Goal: Task Accomplishment & Management: Manage account settings

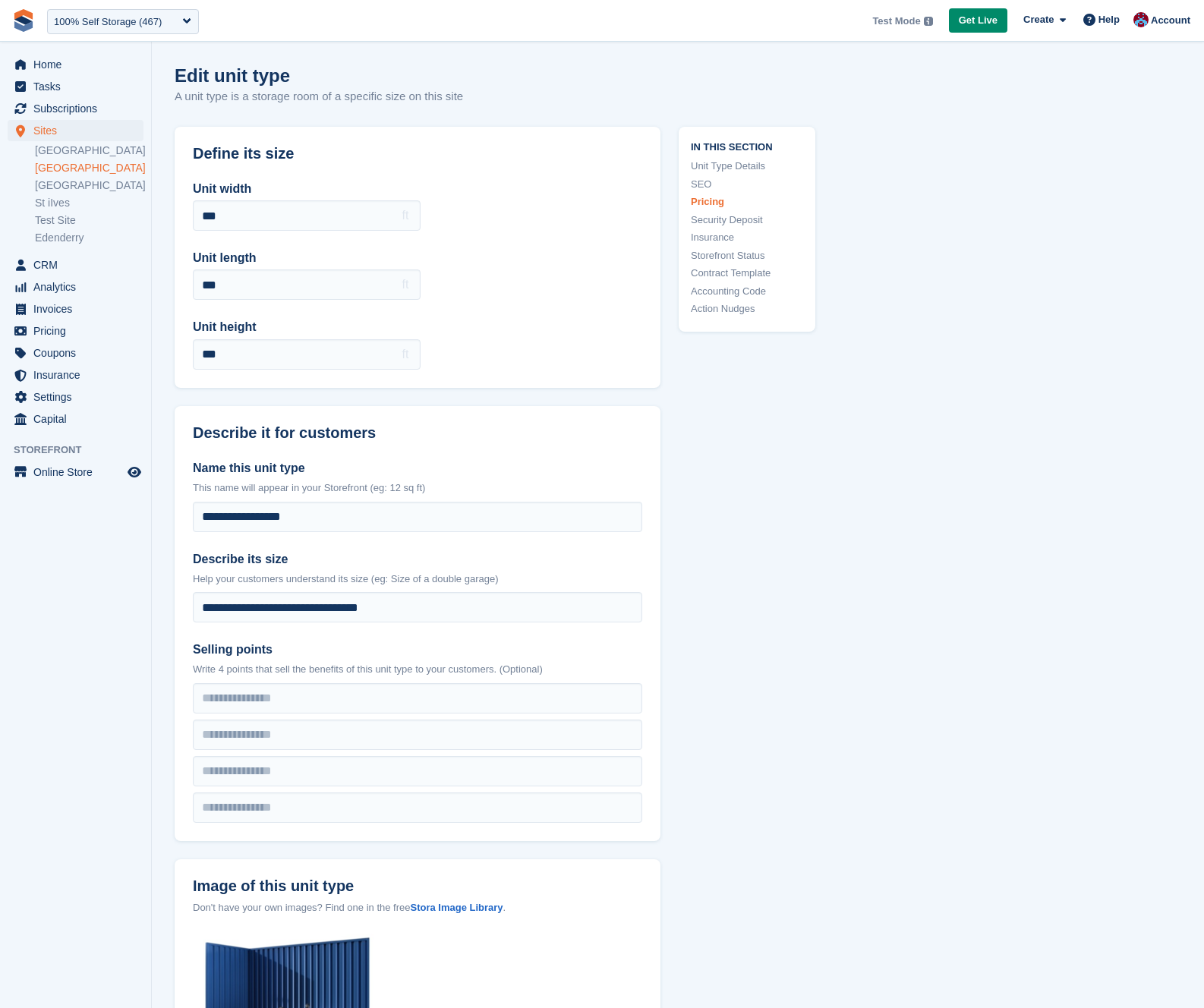
scroll to position [1316, 0]
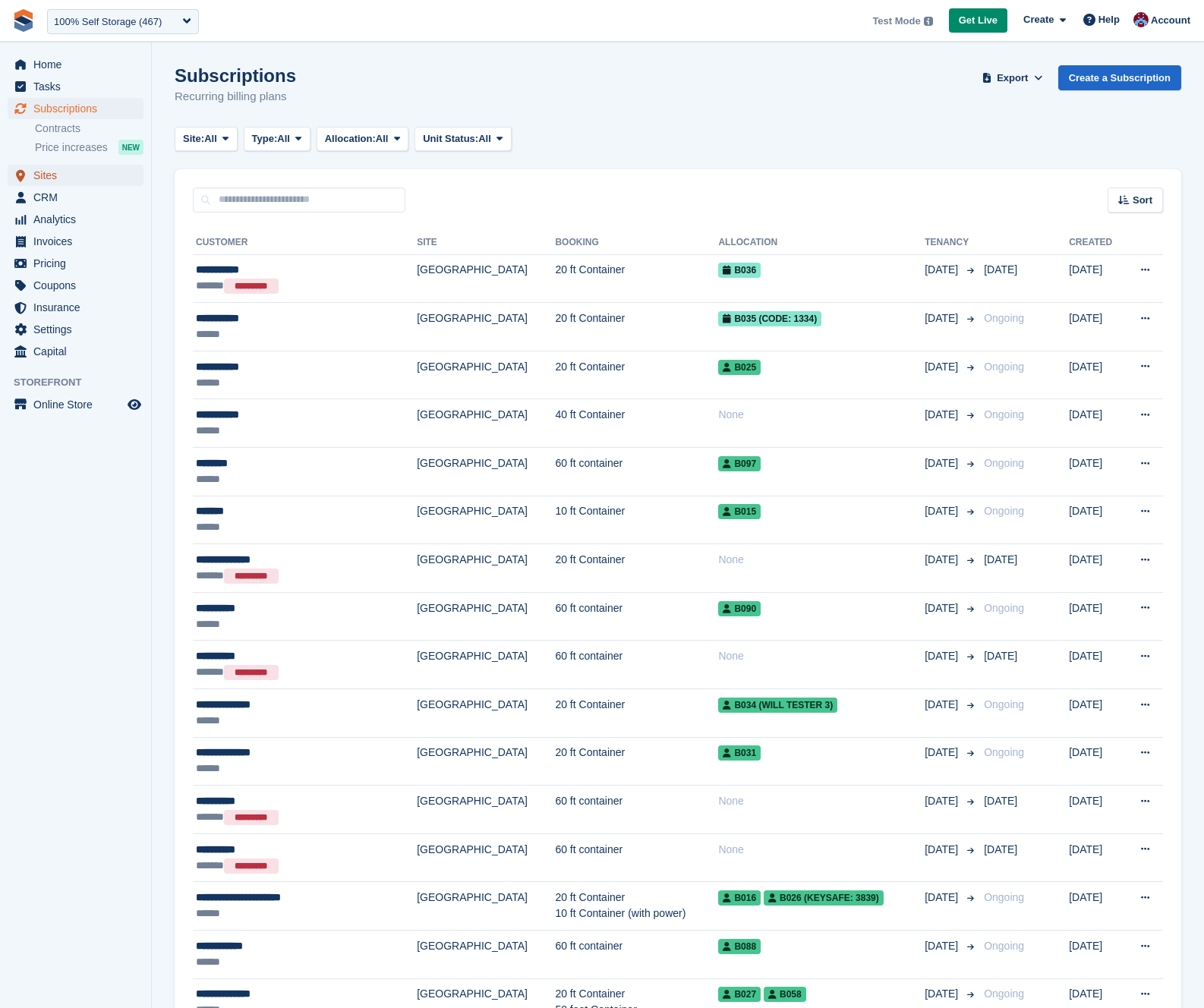
click at [68, 178] on span "Sites" at bounding box center [79, 175] width 91 height 21
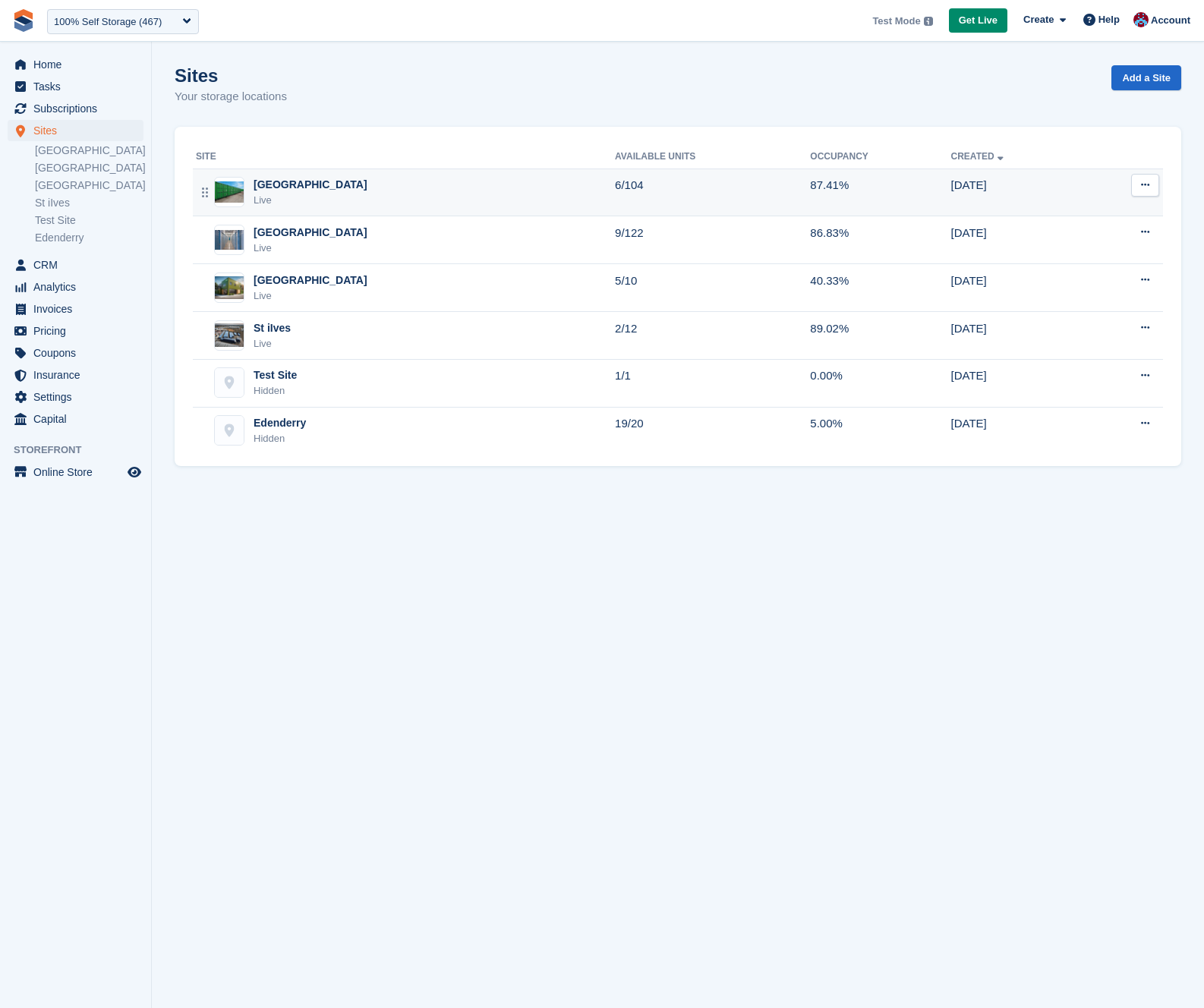
click at [297, 190] on div "[GEOGRAPHIC_DATA]" at bounding box center [310, 185] width 113 height 16
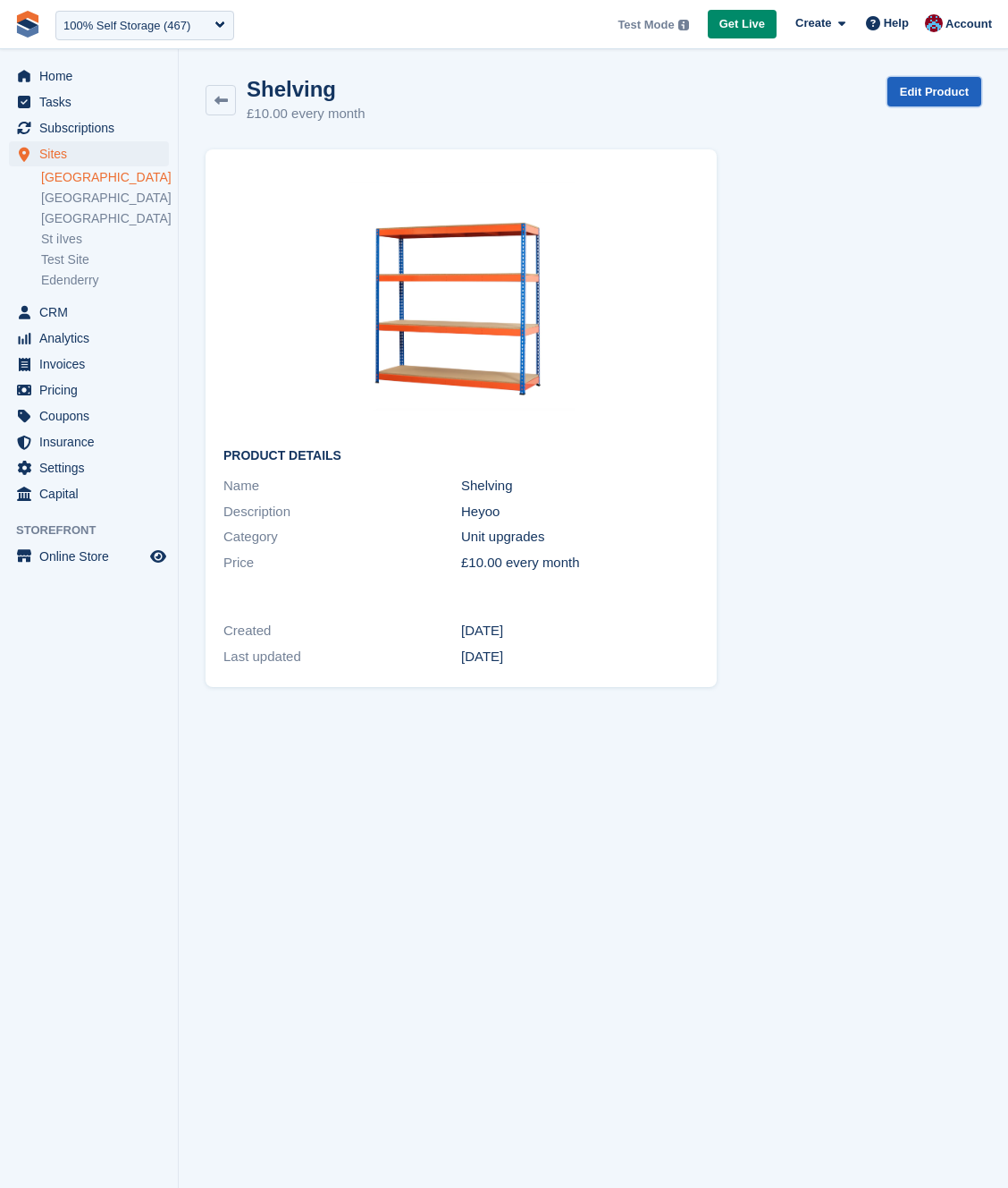
click at [945, 100] on link "Edit Product" at bounding box center [934, 92] width 94 height 30
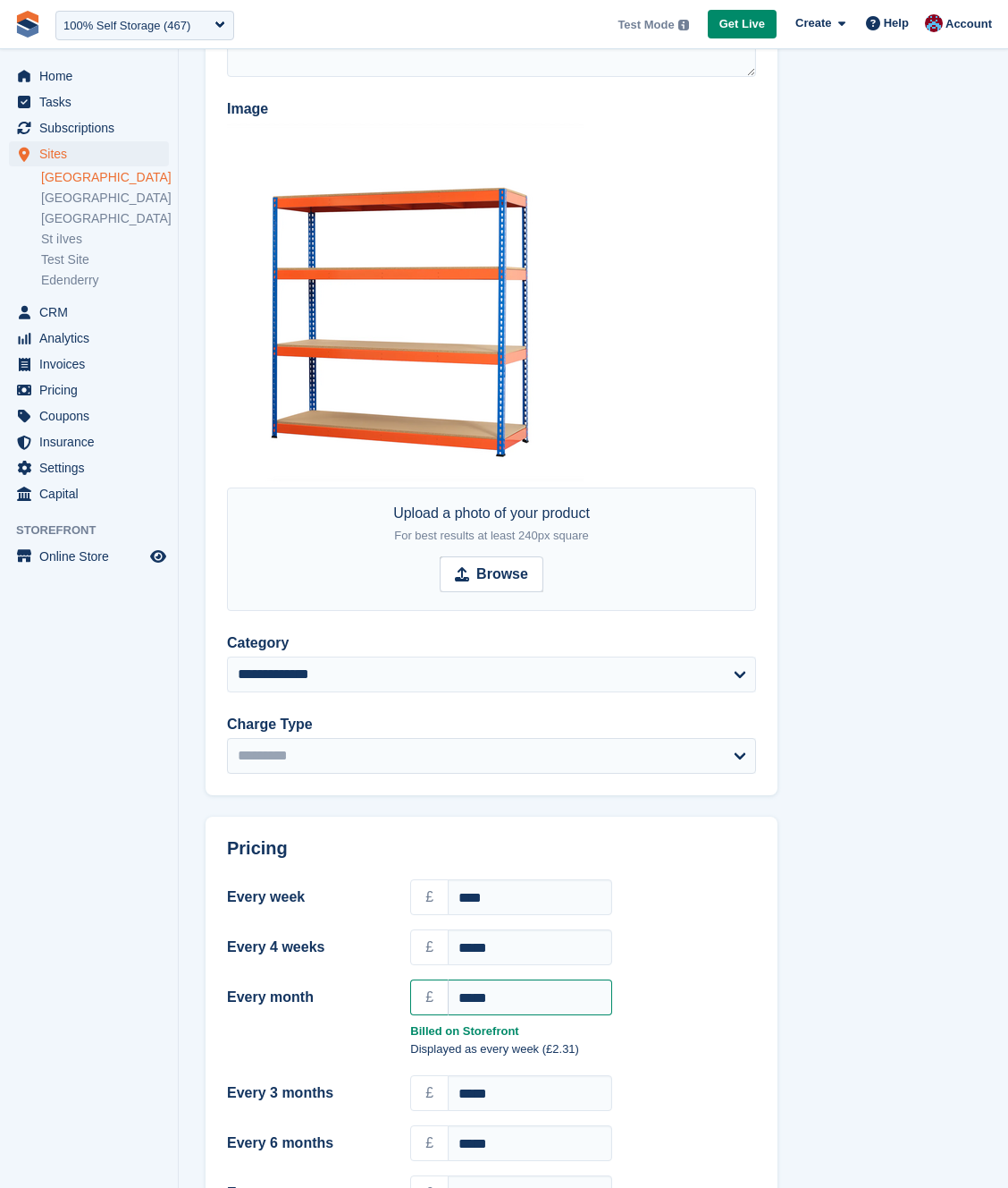
scroll to position [309, 0]
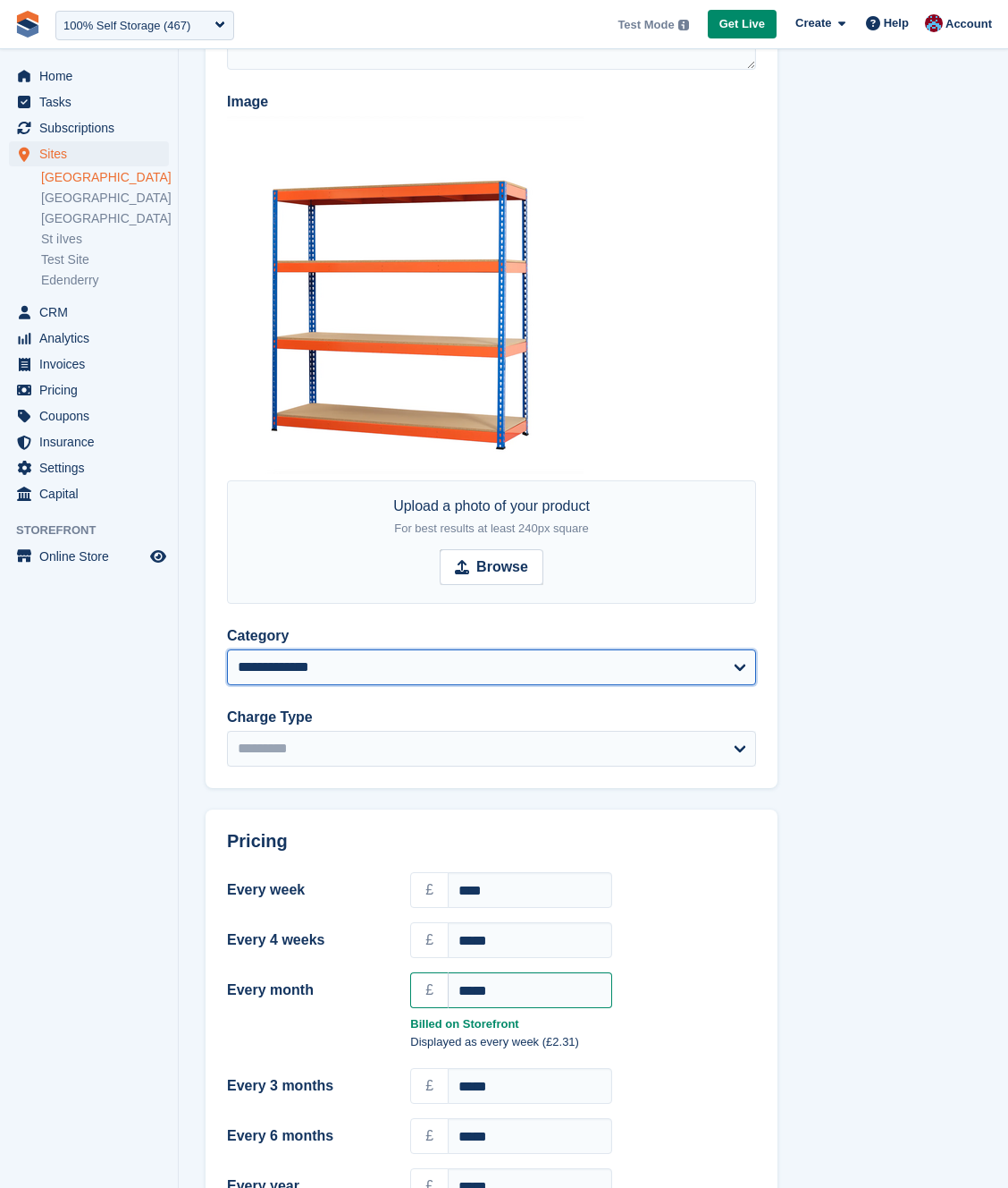
click at [609, 666] on select "**********" at bounding box center [492, 667] width 529 height 36
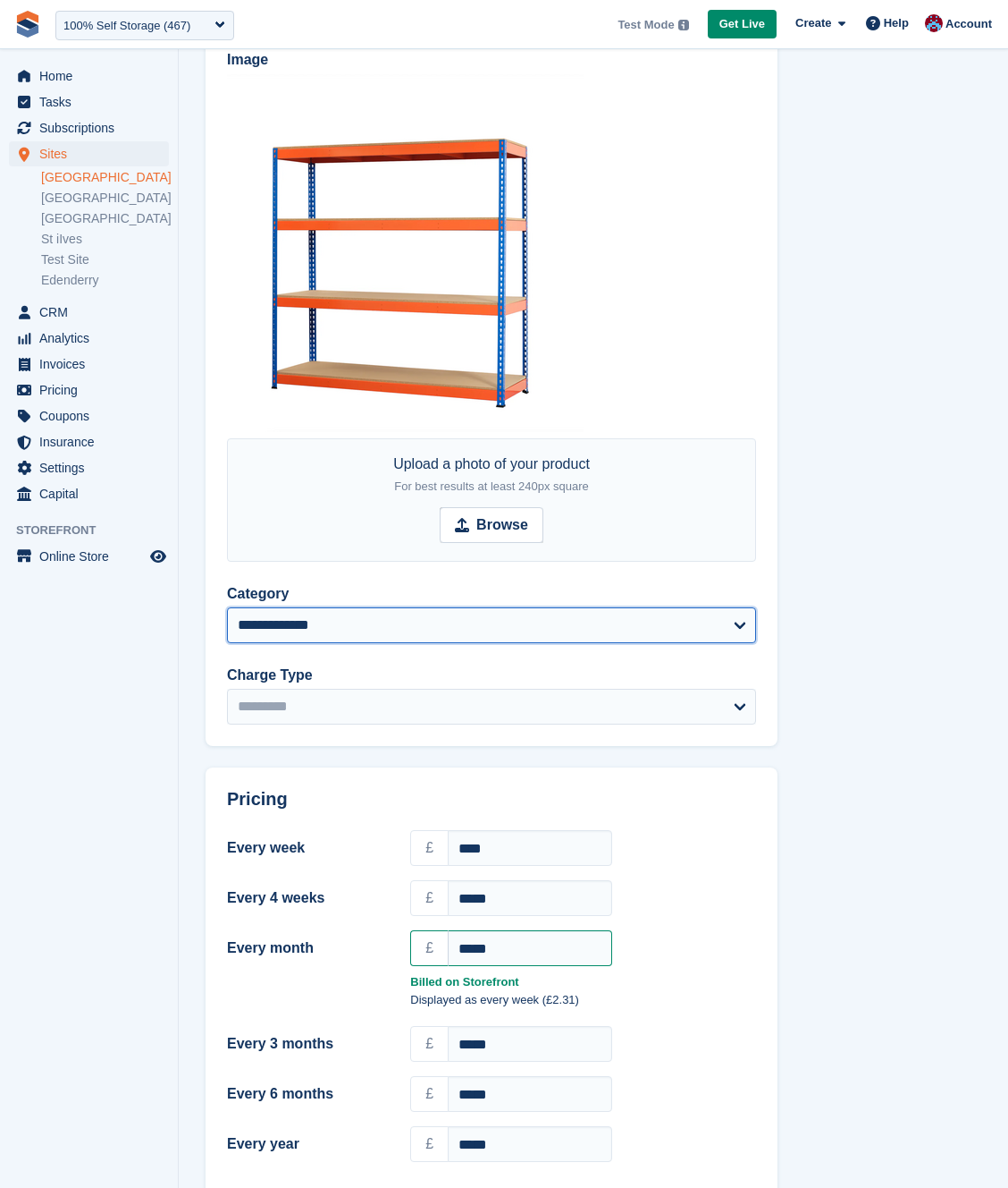
scroll to position [0, 0]
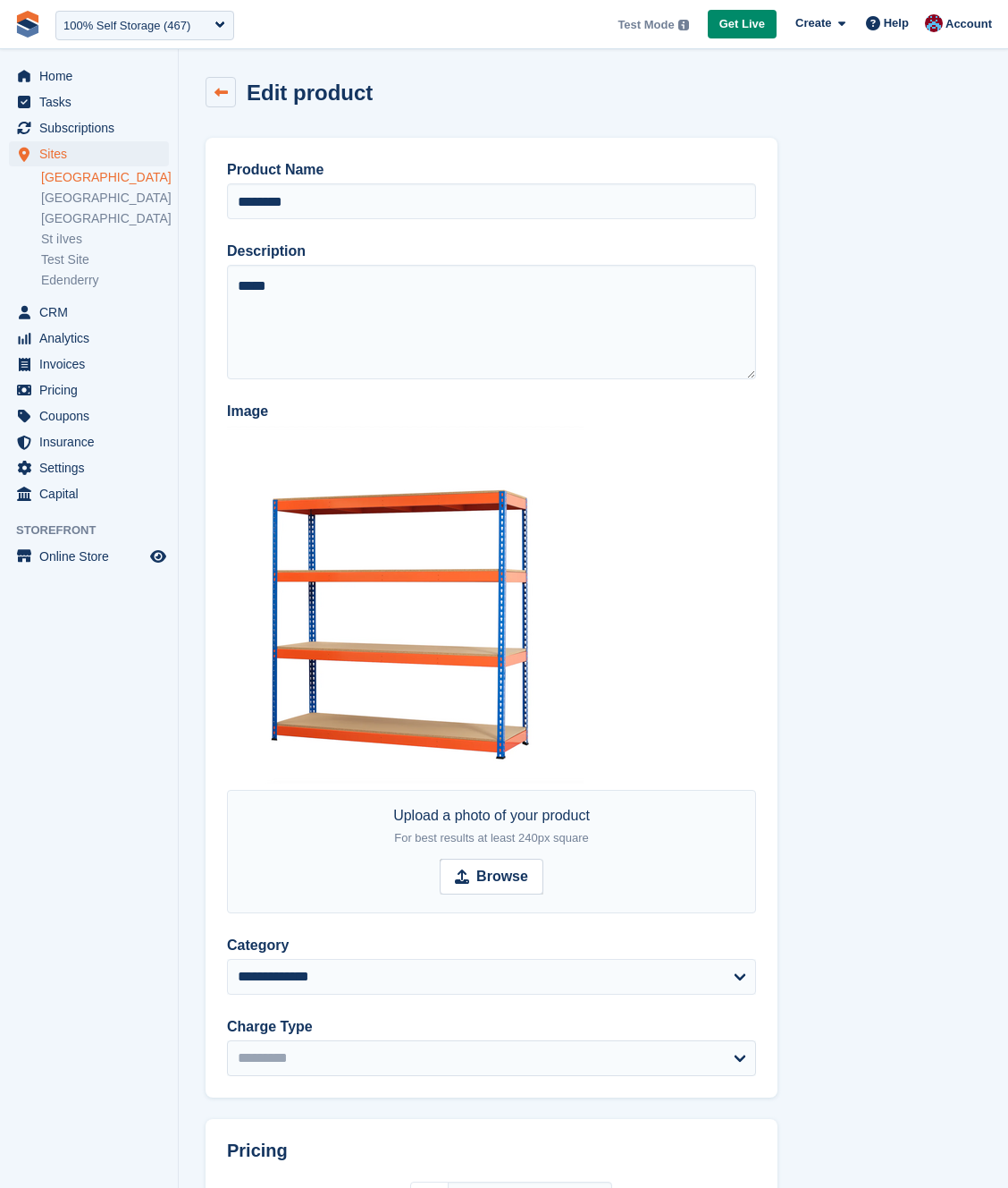
click at [221, 92] on icon at bounding box center [220, 92] width 13 height 13
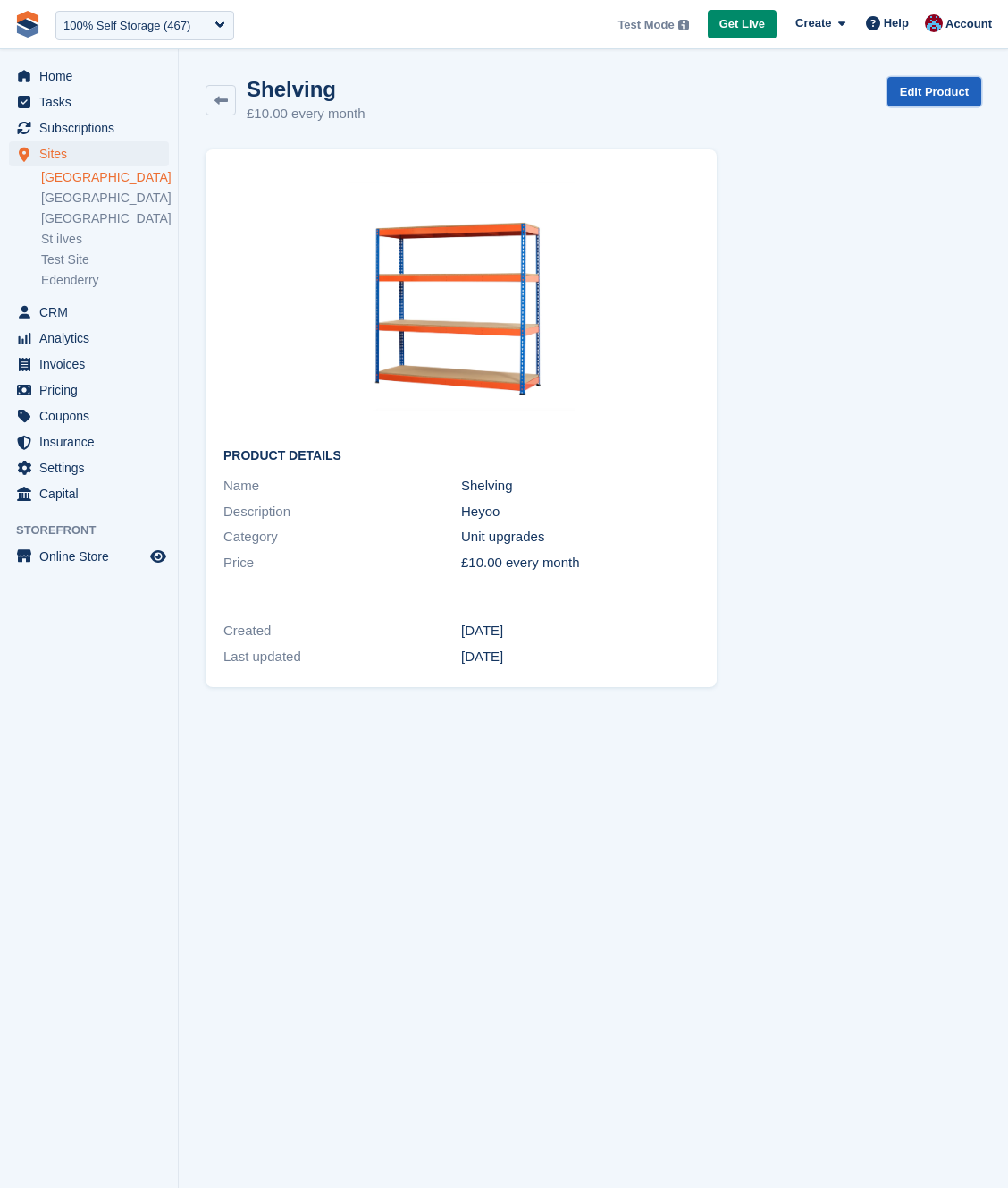
click at [959, 102] on link "Edit Product" at bounding box center [934, 92] width 94 height 30
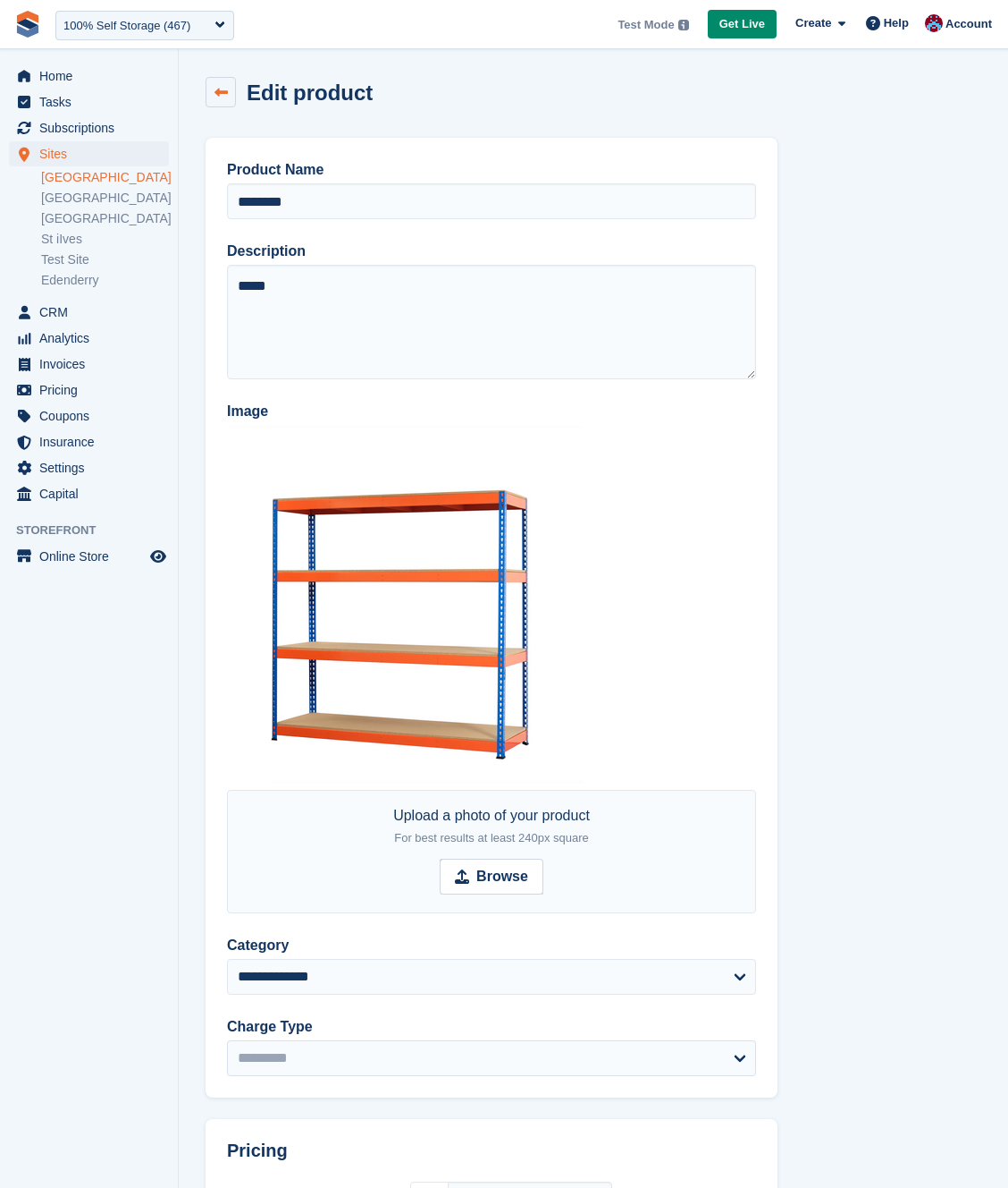
click at [223, 100] on link at bounding box center [220, 92] width 30 height 30
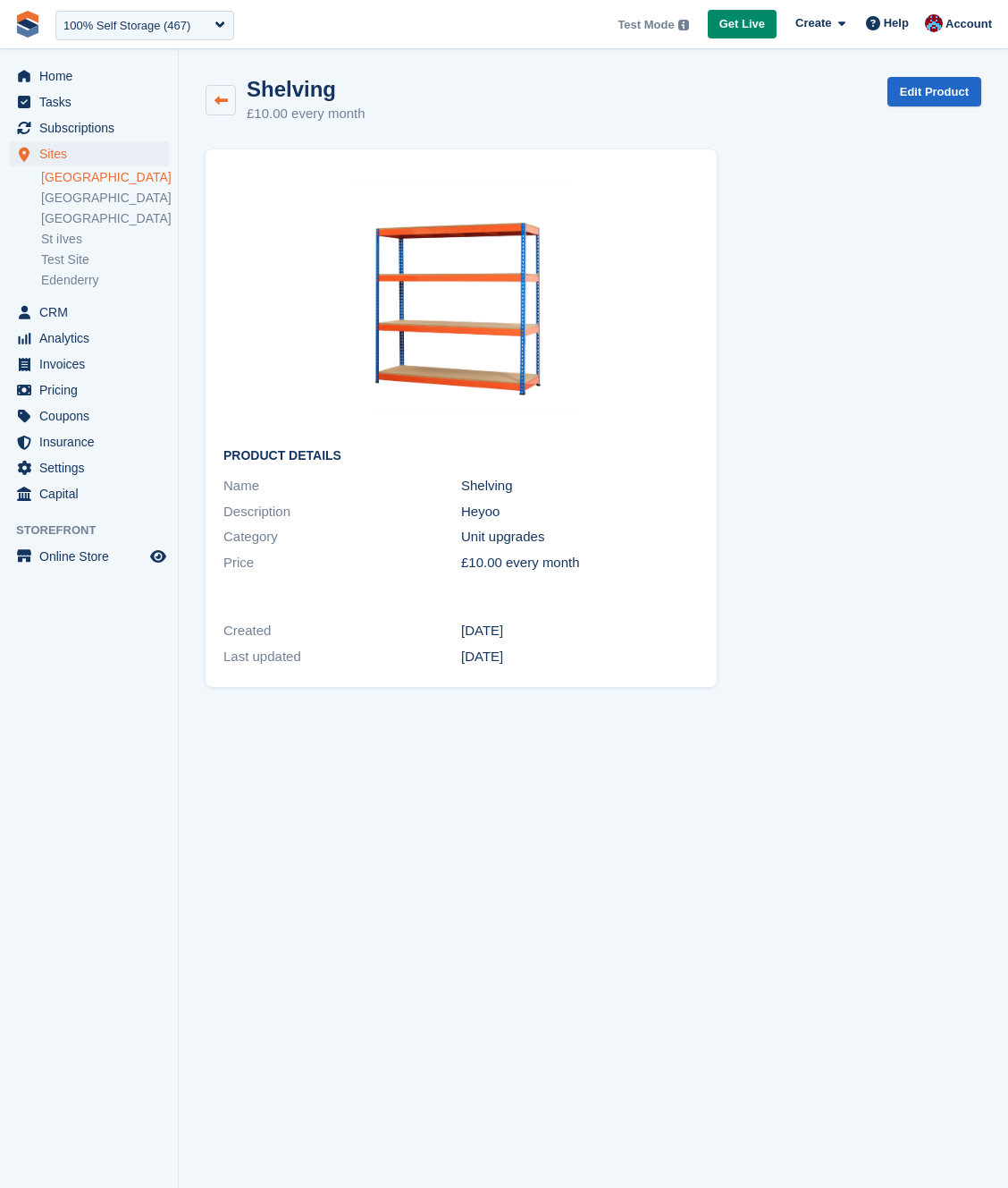
drag, startPoint x: 240, startPoint y: 101, endPoint x: 224, endPoint y: 100, distance: 16.0
click at [240, 102] on div "Shelving £10.00 every month" at bounding box center [301, 101] width 130 height 48
click at [223, 100] on icon at bounding box center [220, 100] width 13 height 13
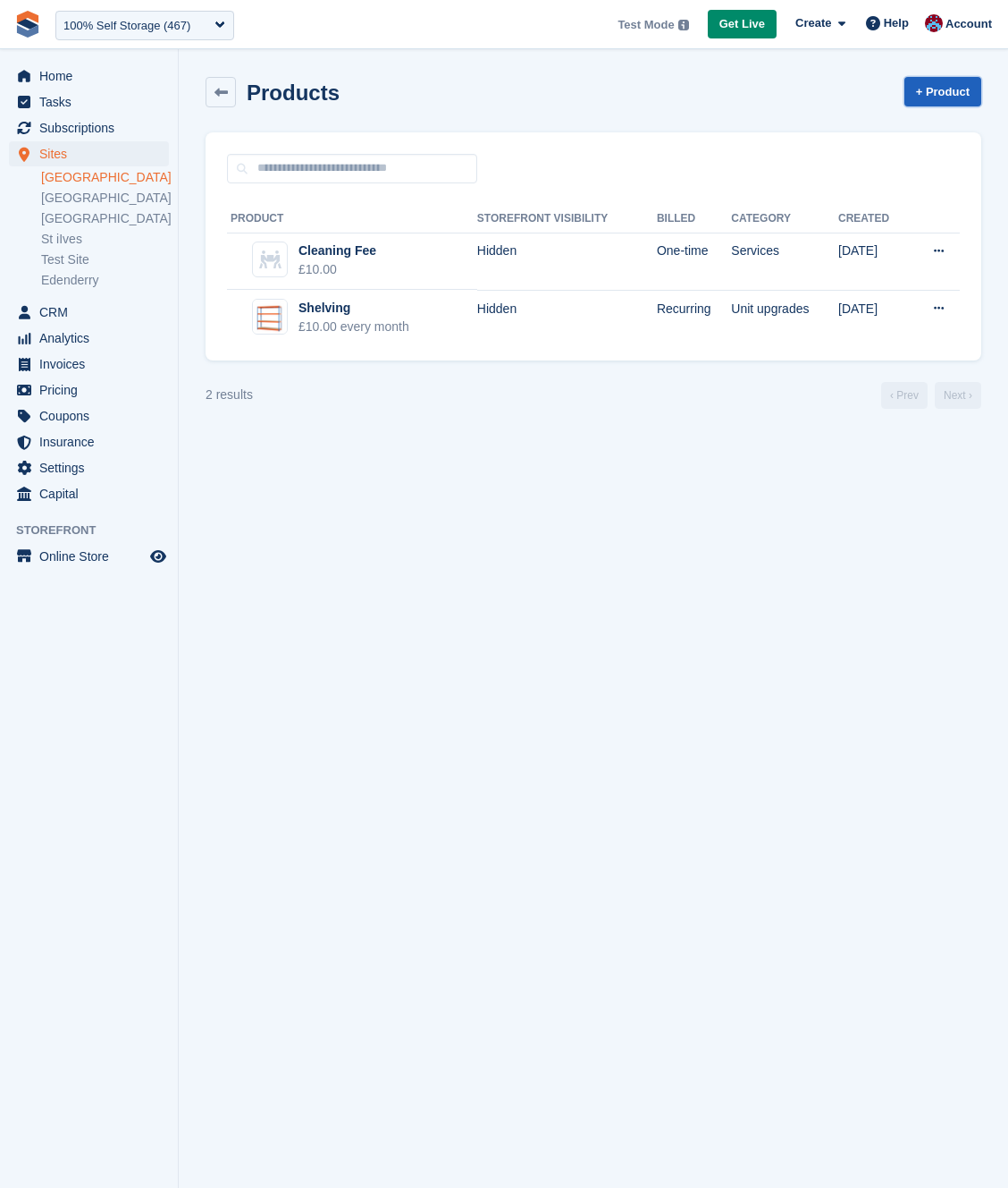
click at [945, 103] on link "+ Product" at bounding box center [942, 92] width 77 height 30
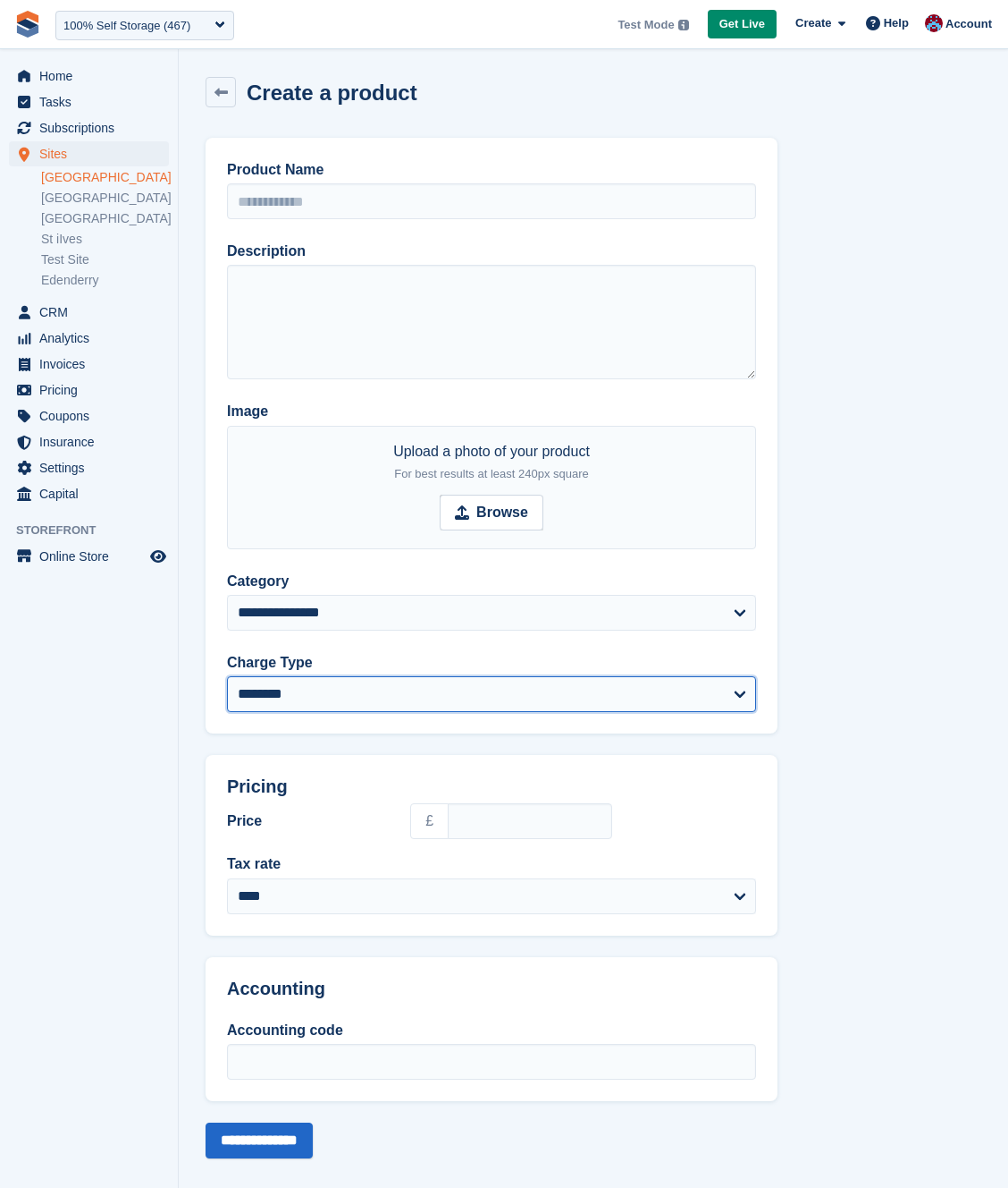
click at [490, 704] on select "******** *********" at bounding box center [492, 694] width 529 height 36
click at [227, 676] on select "******** *********" at bounding box center [492, 694] width 529 height 36
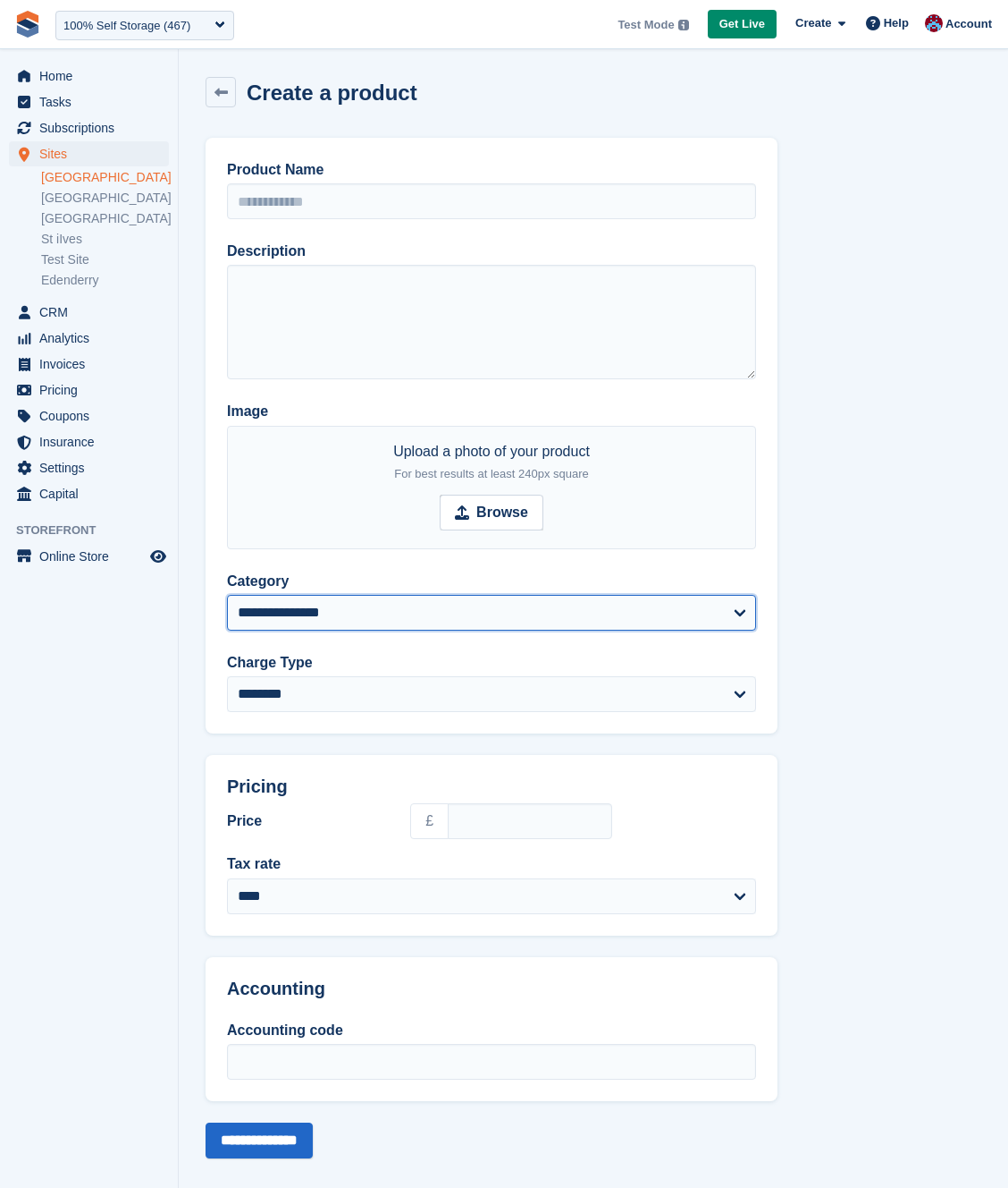
click at [477, 622] on select "**********" at bounding box center [492, 612] width 529 height 36
select select "*****"
click at [227, 594] on select "**********" at bounding box center [492, 612] width 529 height 36
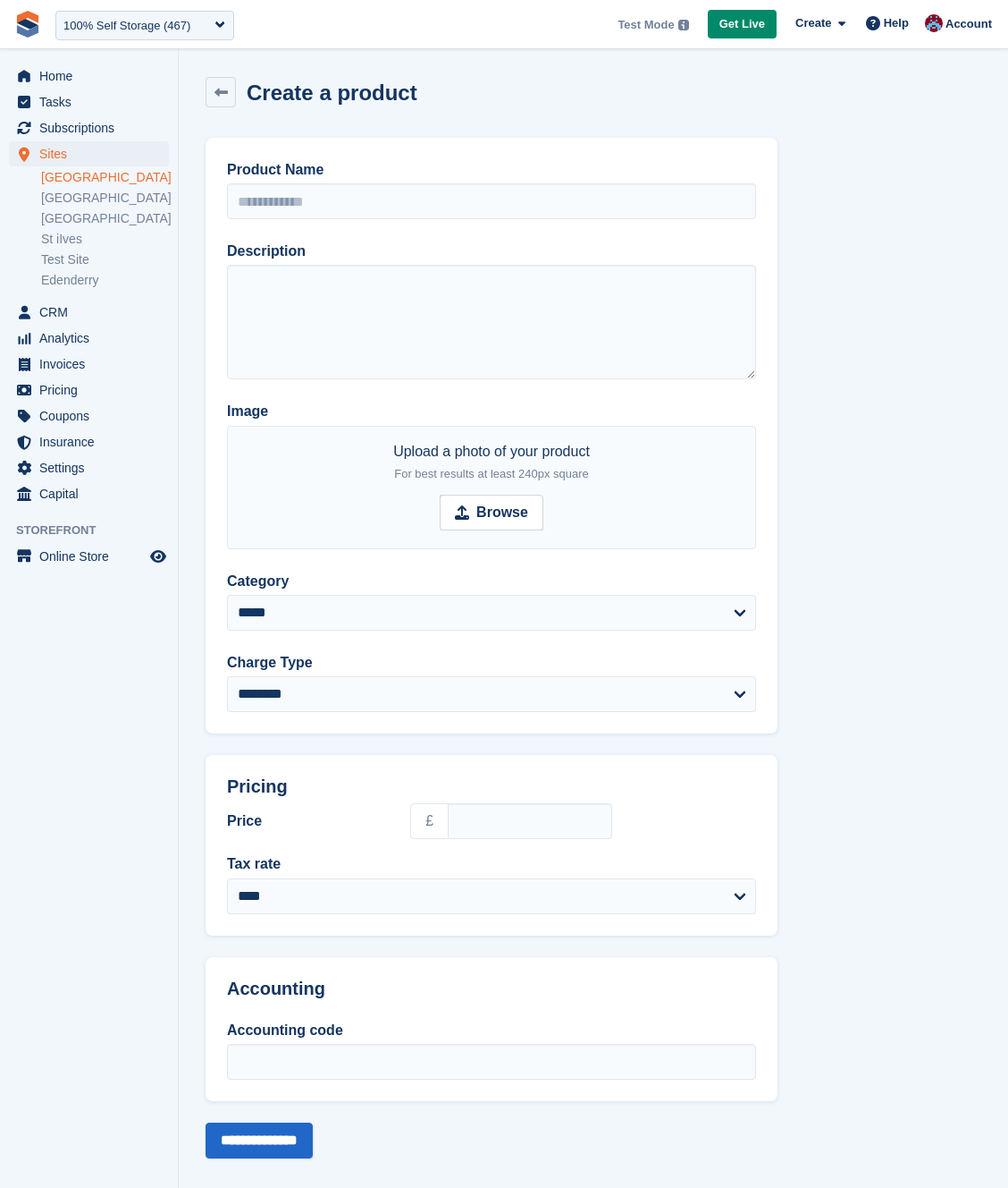
click at [236, 88] on div "Create a product" at bounding box center [327, 93] width 181 height 24
click at [221, 91] on icon at bounding box center [220, 92] width 13 height 13
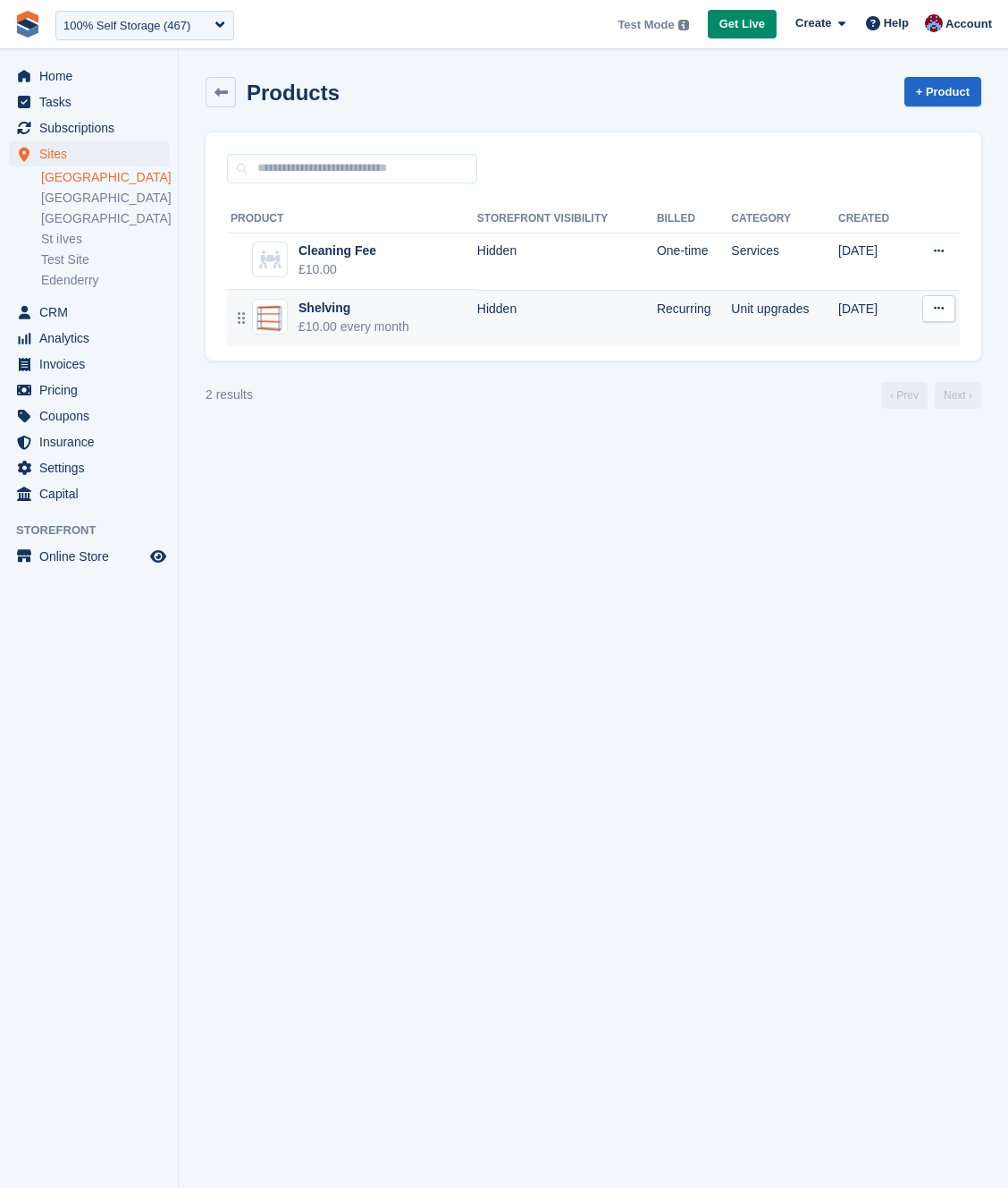
click at [358, 324] on div "£10.00 every month" at bounding box center [353, 326] width 111 height 19
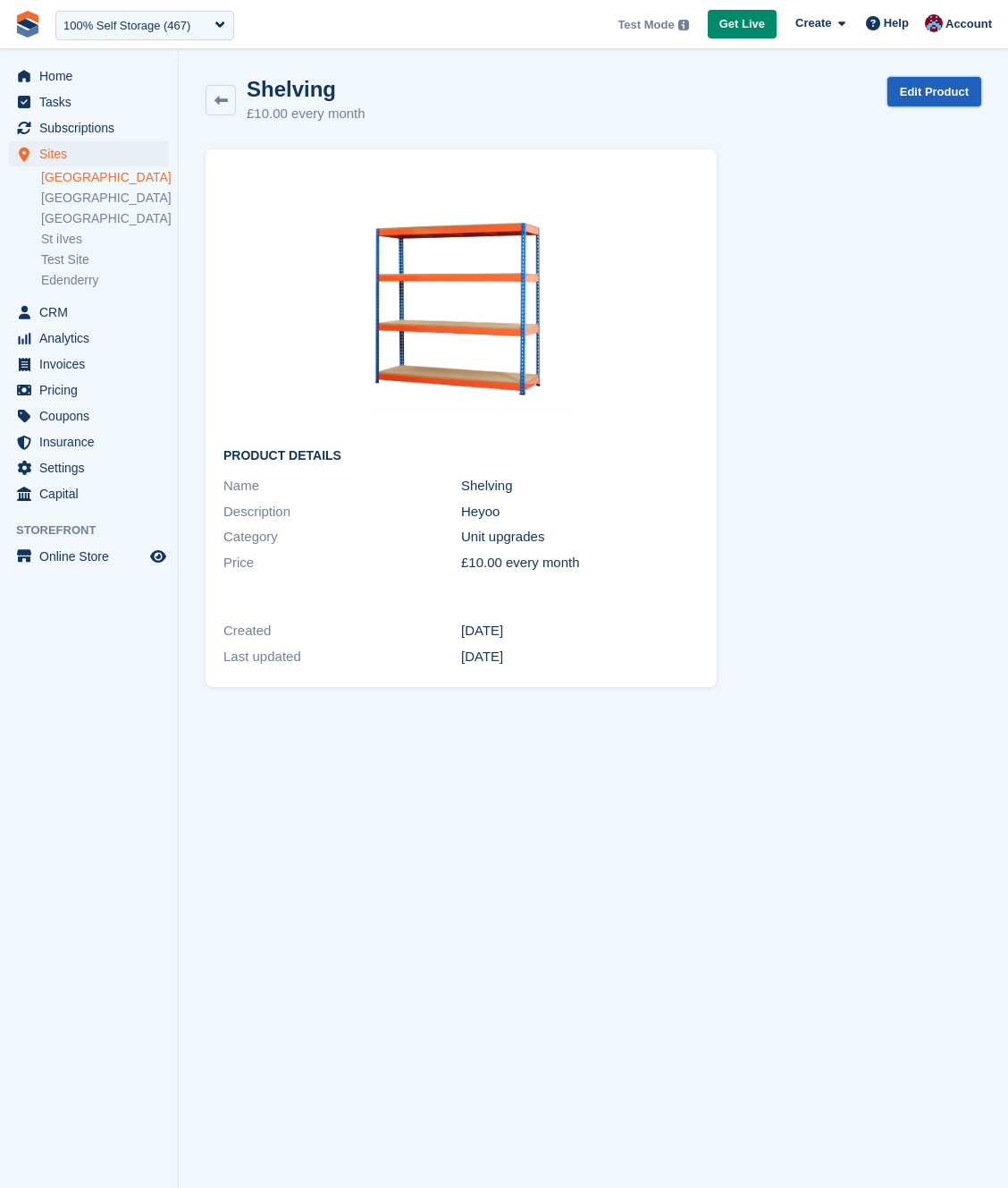
click at [917, 88] on link "Edit Product" at bounding box center [934, 92] width 94 height 30
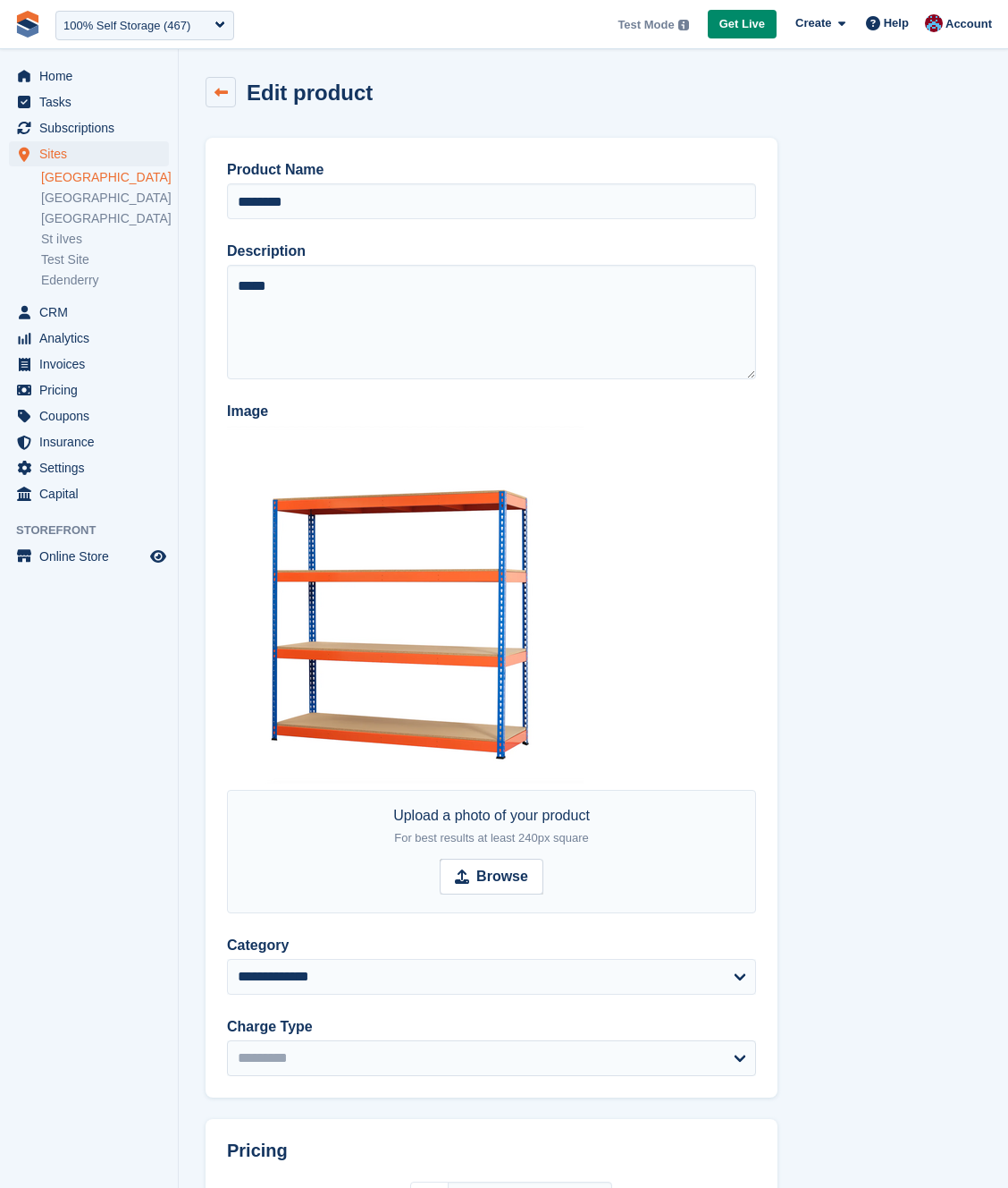
click at [218, 100] on link at bounding box center [220, 92] width 30 height 30
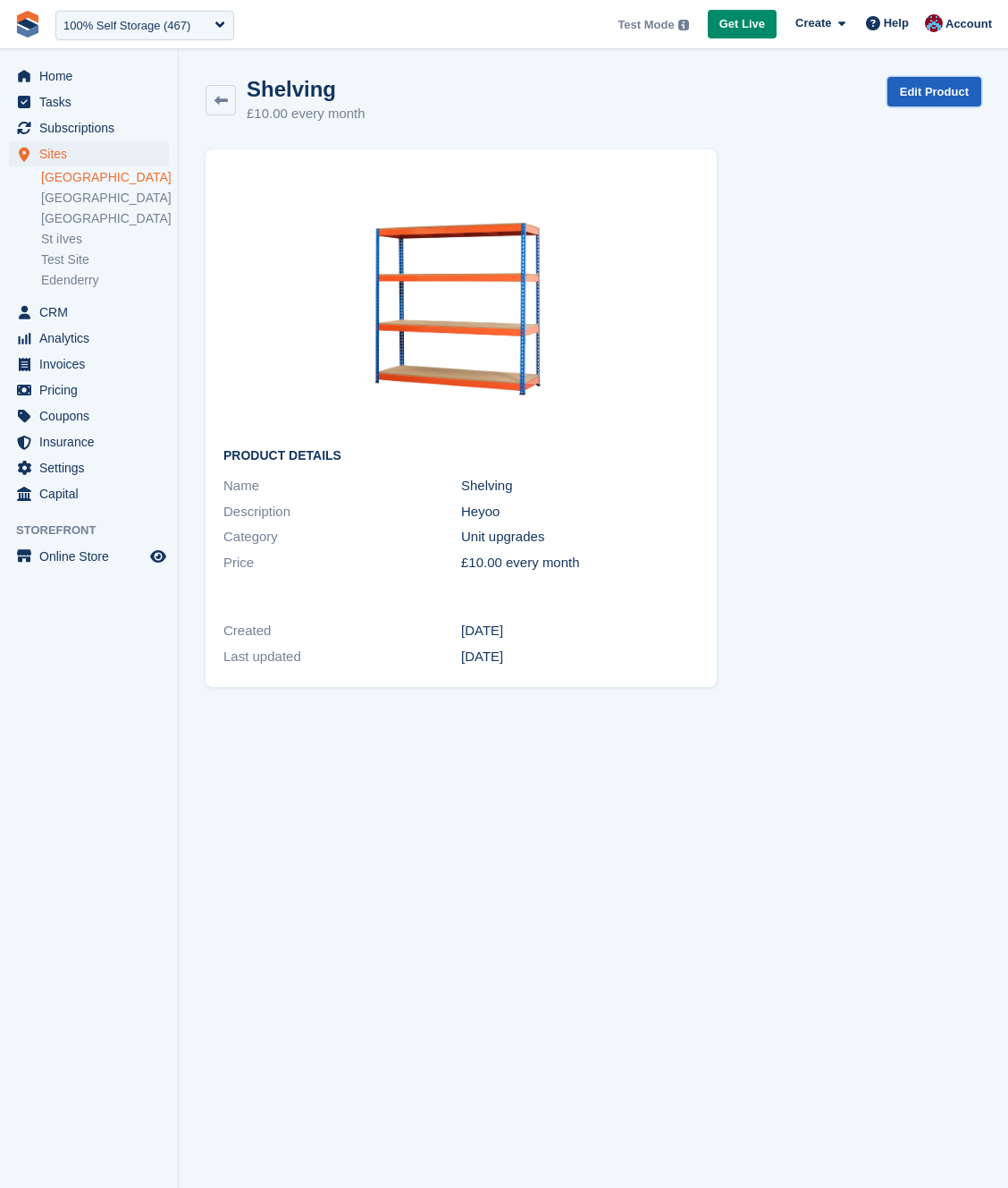
click at [942, 91] on link "Edit Product" at bounding box center [934, 92] width 94 height 30
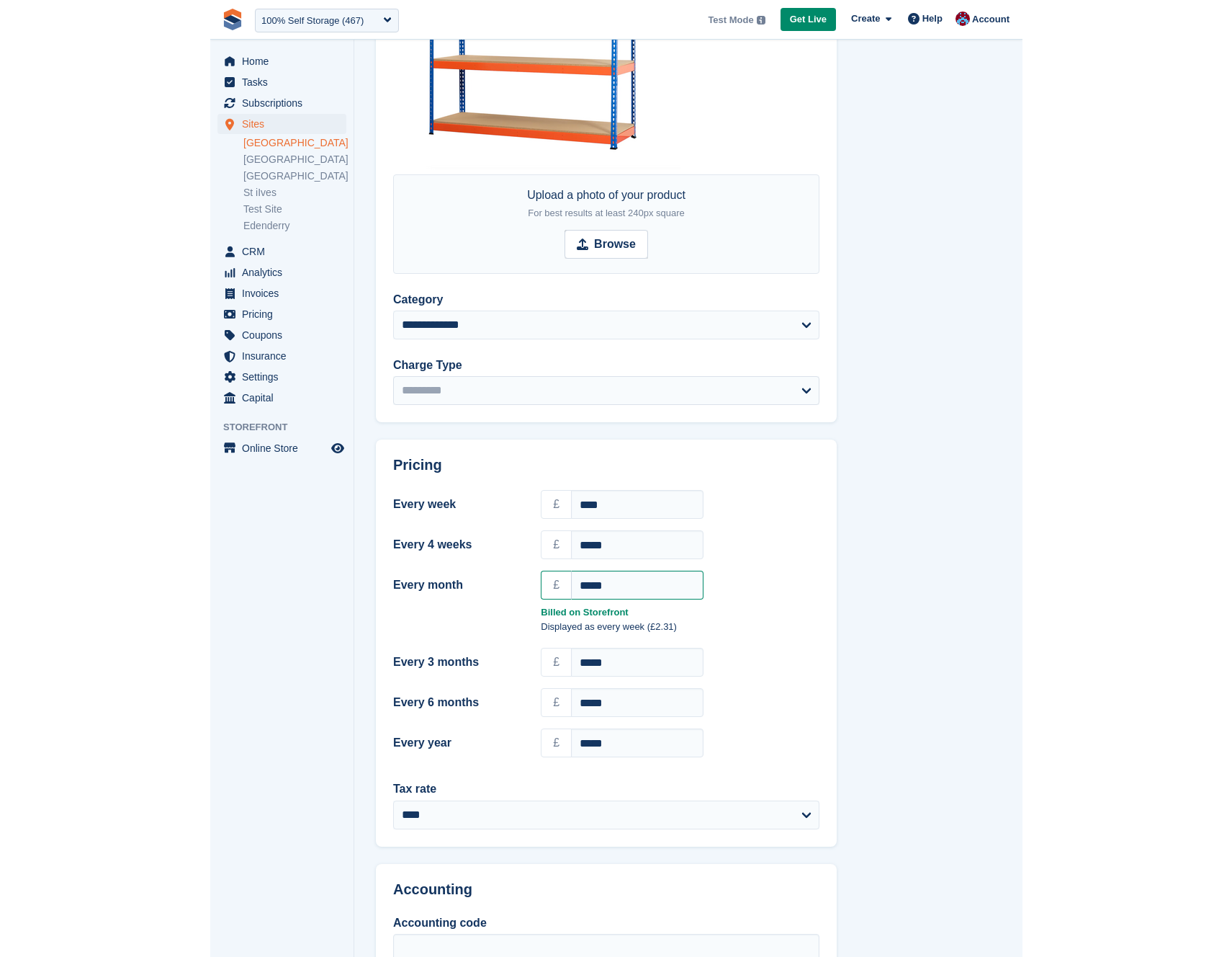
scroll to position [358, 0]
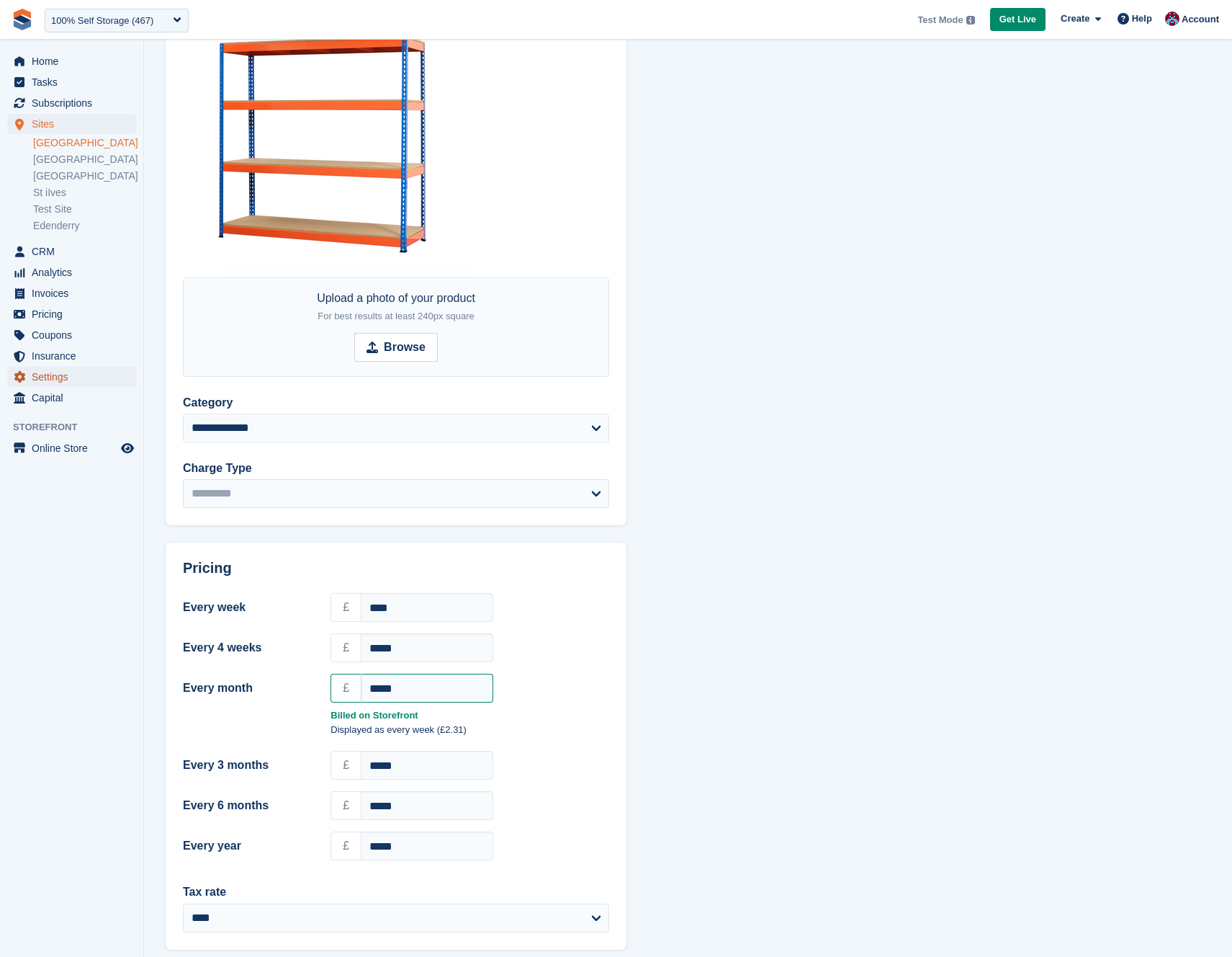
click at [47, 378] on span "Settings" at bounding box center [75, 376] width 87 height 20
drag, startPoint x: 60, startPoint y: 424, endPoint x: 65, endPoint y: 440, distance: 16.8
click at [60, 424] on span "Storefront" at bounding box center [78, 427] width 130 height 14
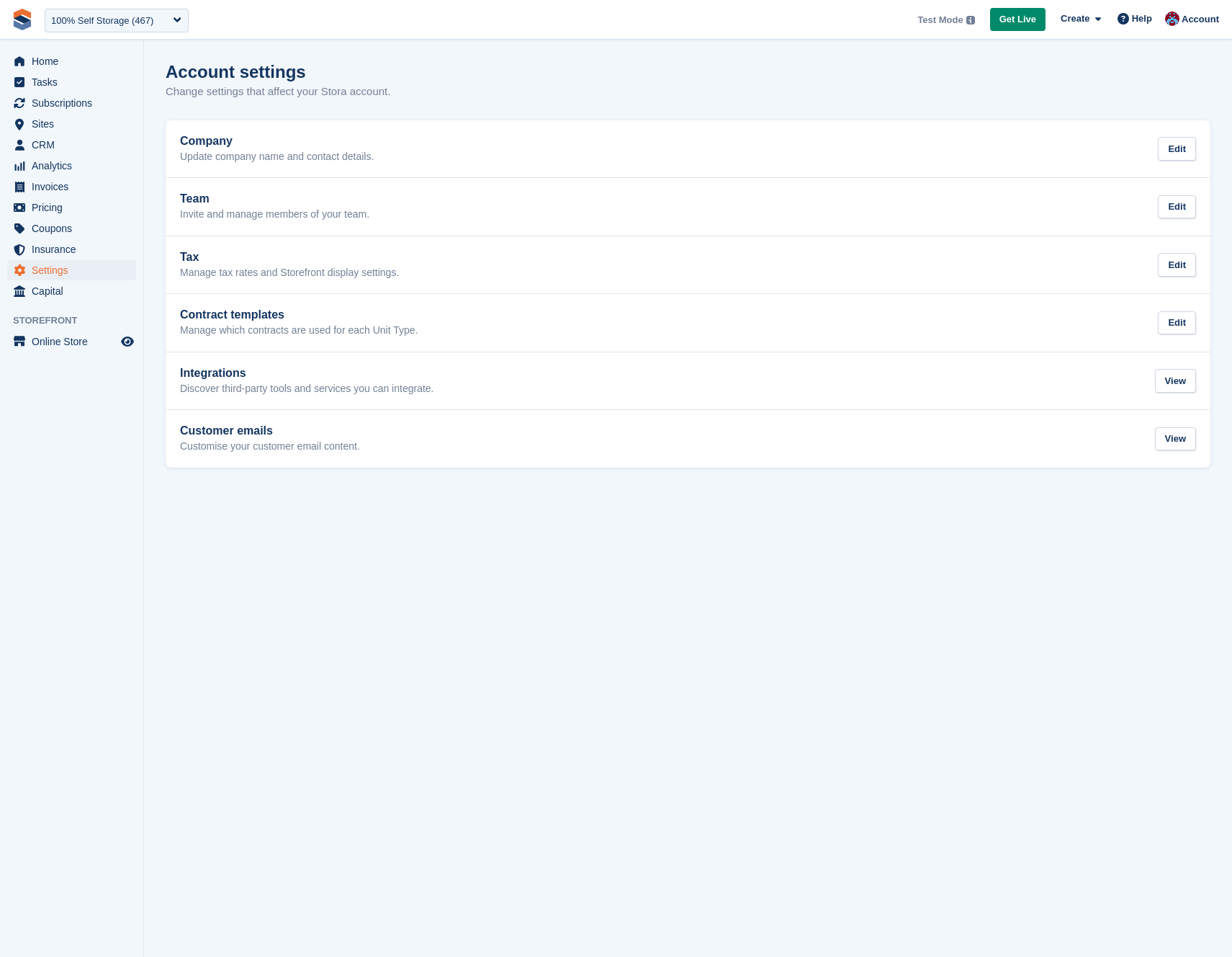
click at [35, 329] on aside "Home Tasks Subscriptions Subscriptions Subscriptions Contracts Price increases …" at bounding box center [71, 481] width 143 height 885
click at [54, 341] on span "Online Store" at bounding box center [75, 341] width 87 height 20
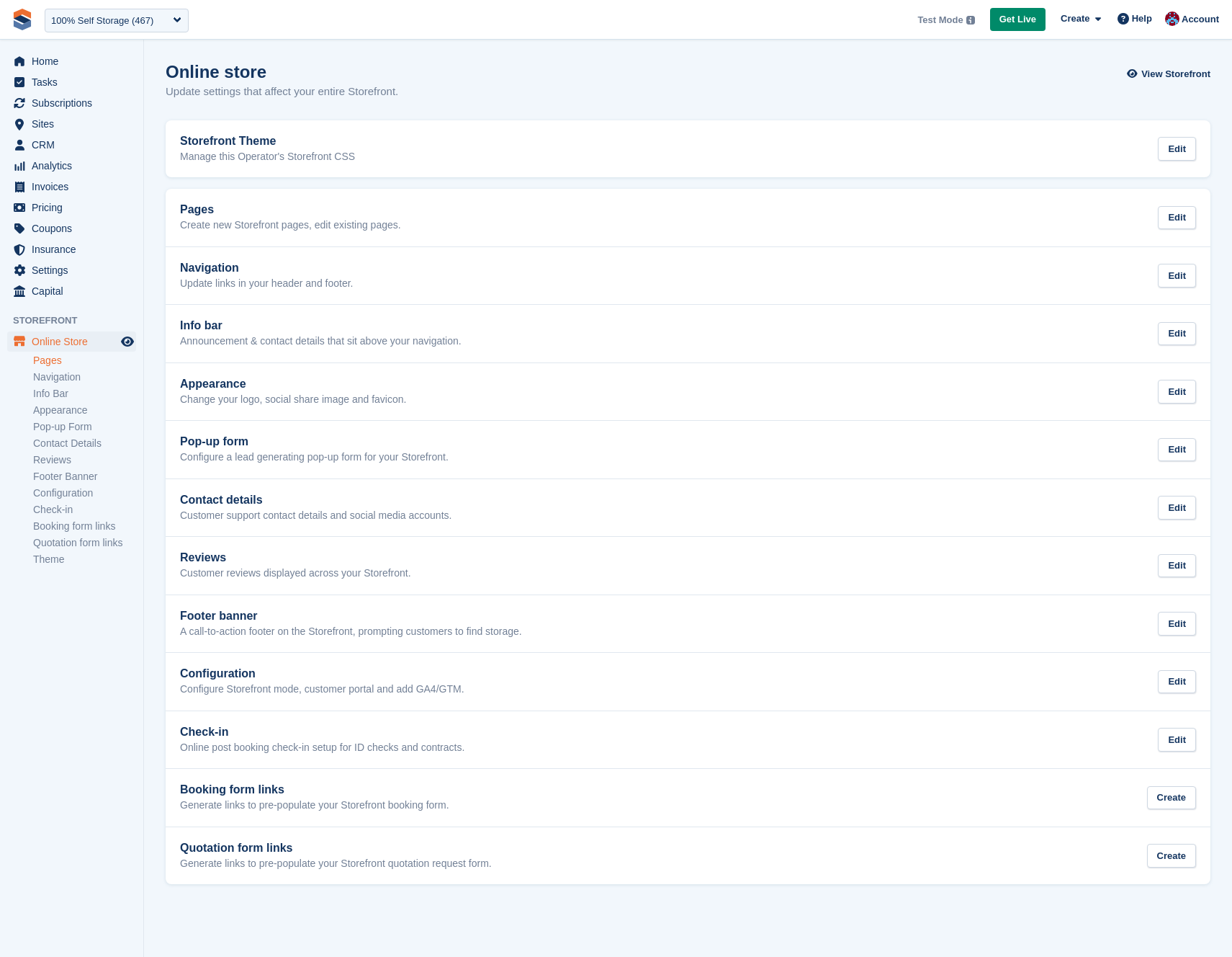
click at [53, 362] on link "Pages" at bounding box center [84, 360] width 103 height 14
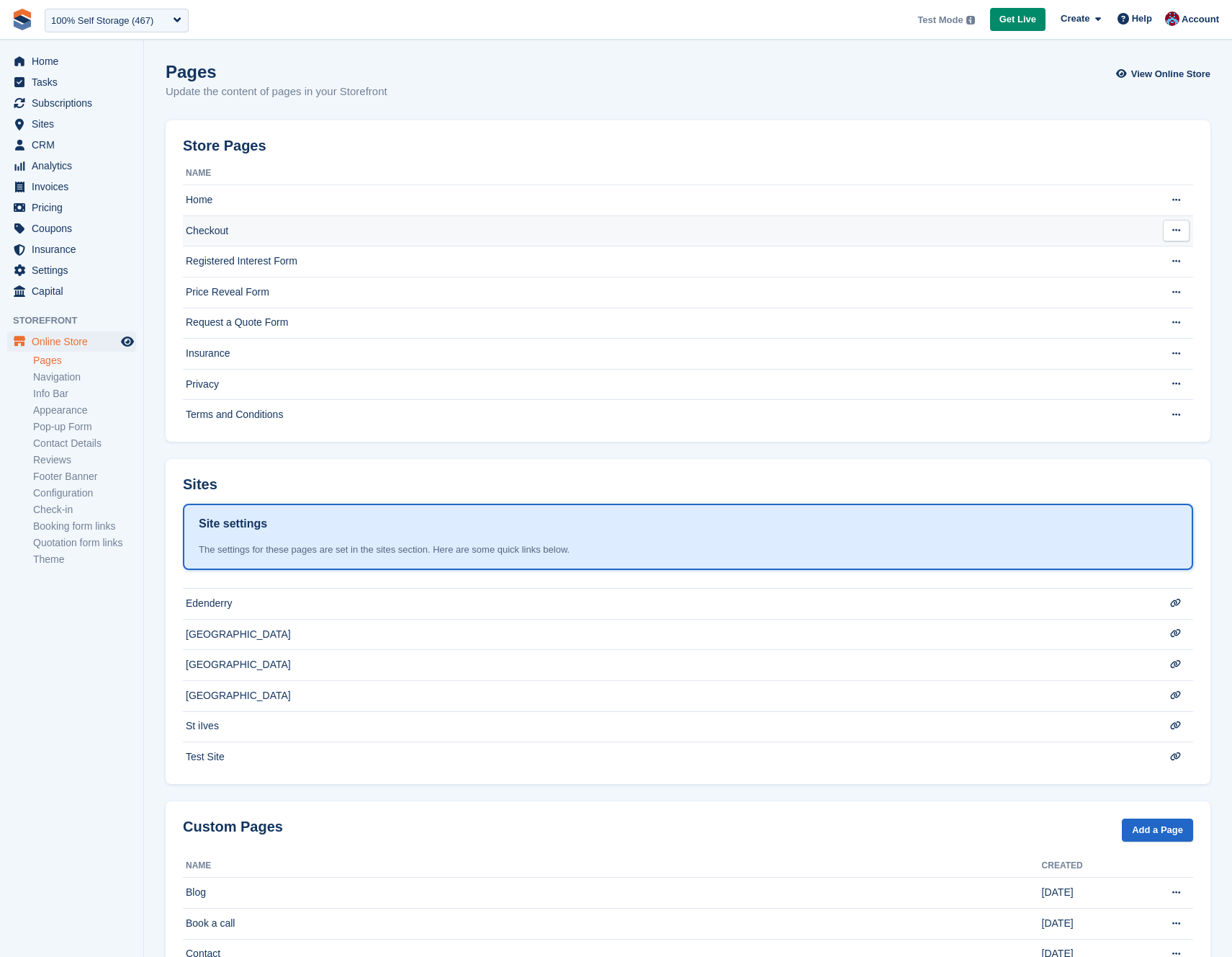
click at [199, 231] on td "Checkout" at bounding box center [663, 231] width 960 height 31
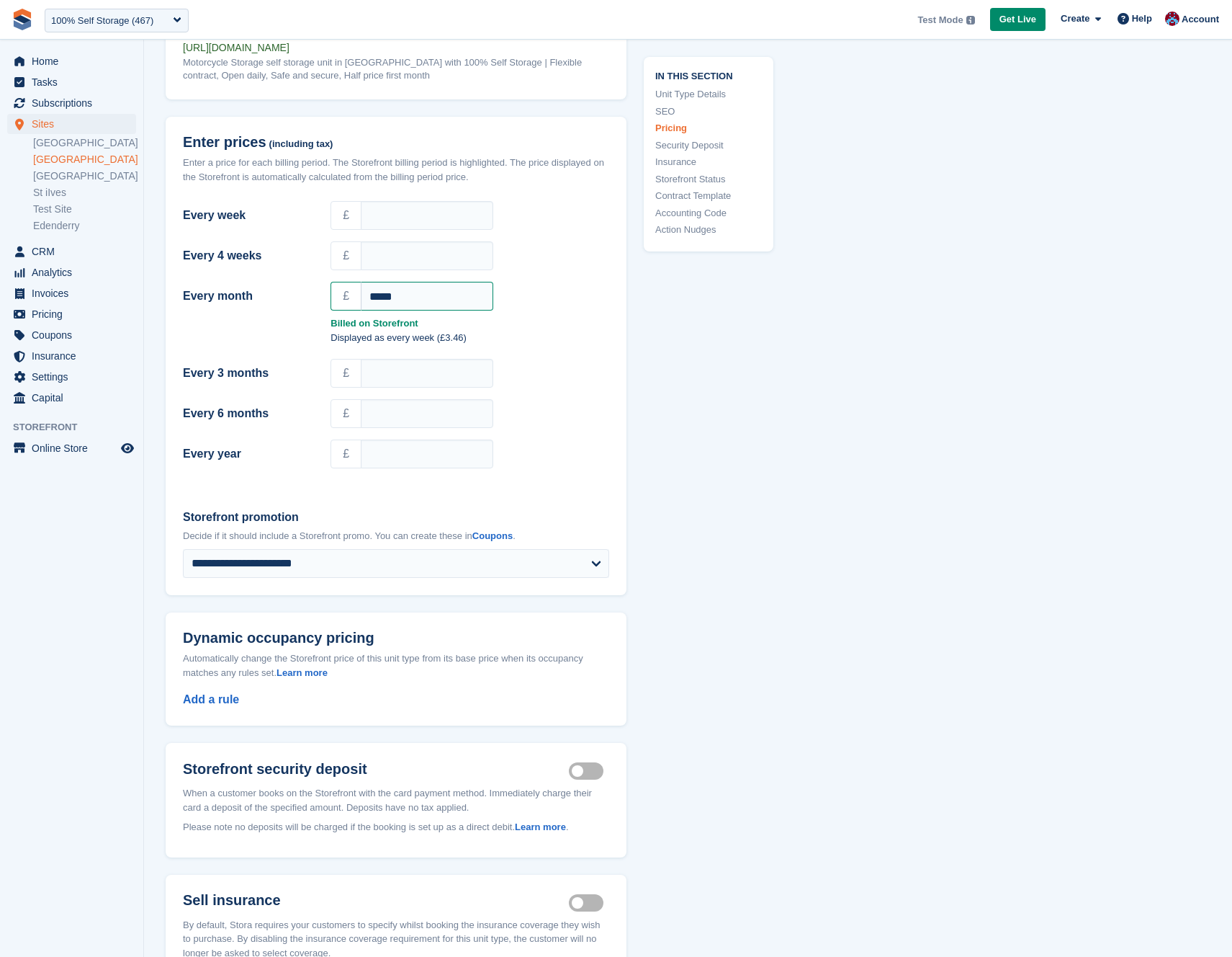
scroll to position [1253, 0]
